Goal: Contribute content: Add original content to the website for others to see

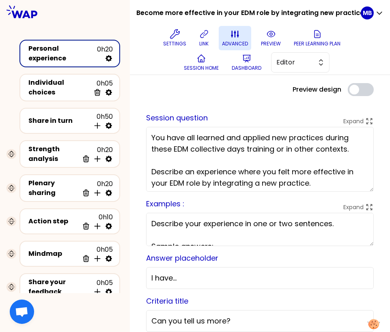
click at [237, 37] on icon at bounding box center [235, 34] width 10 height 10
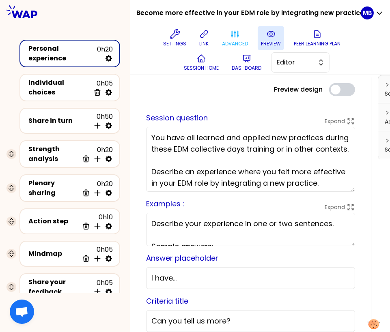
click at [267, 32] on icon at bounding box center [271, 34] width 10 height 10
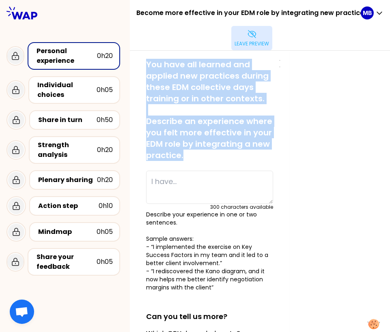
drag, startPoint x: 194, startPoint y: 161, endPoint x: 145, endPoint y: 65, distance: 107.7
click at [145, 65] on div "saved You have all learned and applied new practices during these EDM collectiv…" at bounding box center [210, 279] width 140 height 441
copy p "You have all learned and applied new practices during these EDM collective days…"
click at [252, 39] on button "Leave preview" at bounding box center [251, 38] width 41 height 24
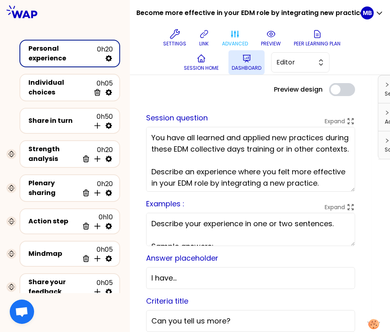
click at [250, 60] on icon at bounding box center [247, 59] width 10 height 10
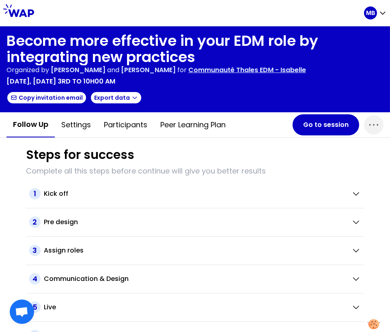
click at [320, 136] on div "Follow up Settings Participants Peer learning plan Go to session" at bounding box center [195, 124] width 390 height 25
click at [312, 128] on button "Go to session" at bounding box center [326, 124] width 67 height 21
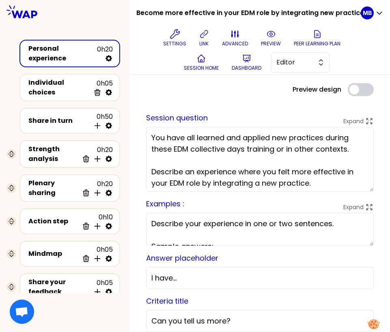
click at [158, 138] on textarea "You have all learned and applied new practices during these EDM collective days…" at bounding box center [260, 159] width 228 height 65
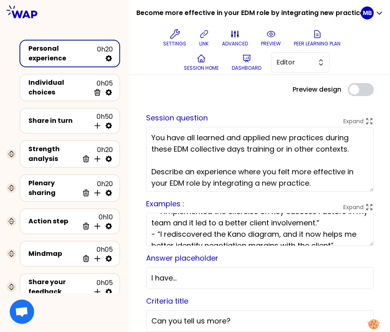
scroll to position [38, 0]
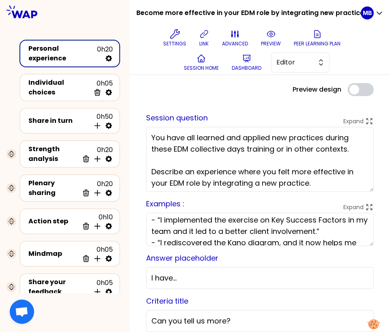
drag, startPoint x: 340, startPoint y: 237, endPoint x: 149, endPoint y: 224, distance: 191.2
click at [149, 224] on textarea "Describe your experience in one or two sentences. Sample answers: - “I implemen…" at bounding box center [260, 229] width 228 height 33
click at [62, 80] on div "Individual choices 0h05 Delete" at bounding box center [70, 87] width 86 height 19
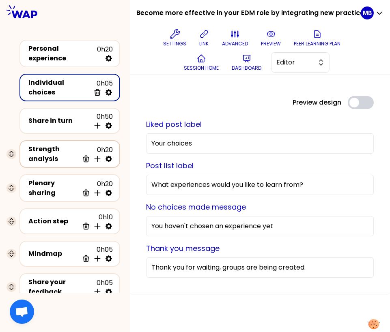
click at [66, 153] on div "Strength analysis" at bounding box center [53, 154] width 50 height 19
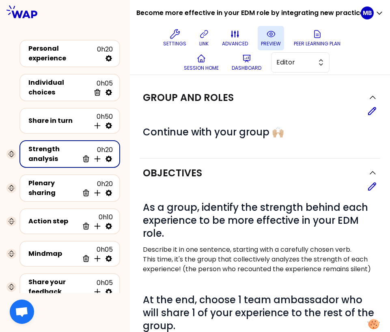
click at [258, 46] on button "preview" at bounding box center [271, 38] width 26 height 24
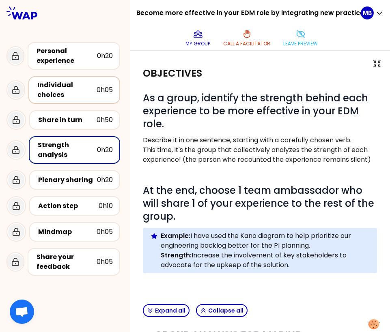
click at [70, 93] on div "Individual choices" at bounding box center [66, 89] width 59 height 19
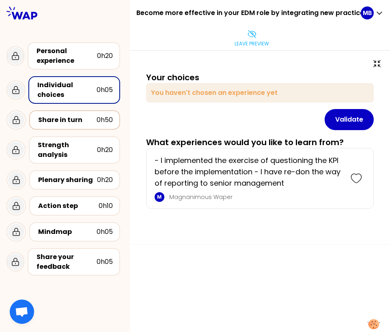
click at [71, 120] on div "Share in turn" at bounding box center [67, 120] width 58 height 10
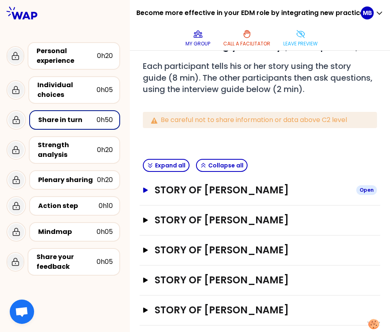
click at [164, 190] on h3 "Story of [PERSON_NAME]" at bounding box center [252, 190] width 195 height 13
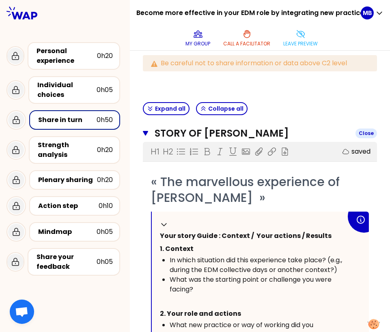
scroll to position [150, 0]
